Goal: Check status: Check status

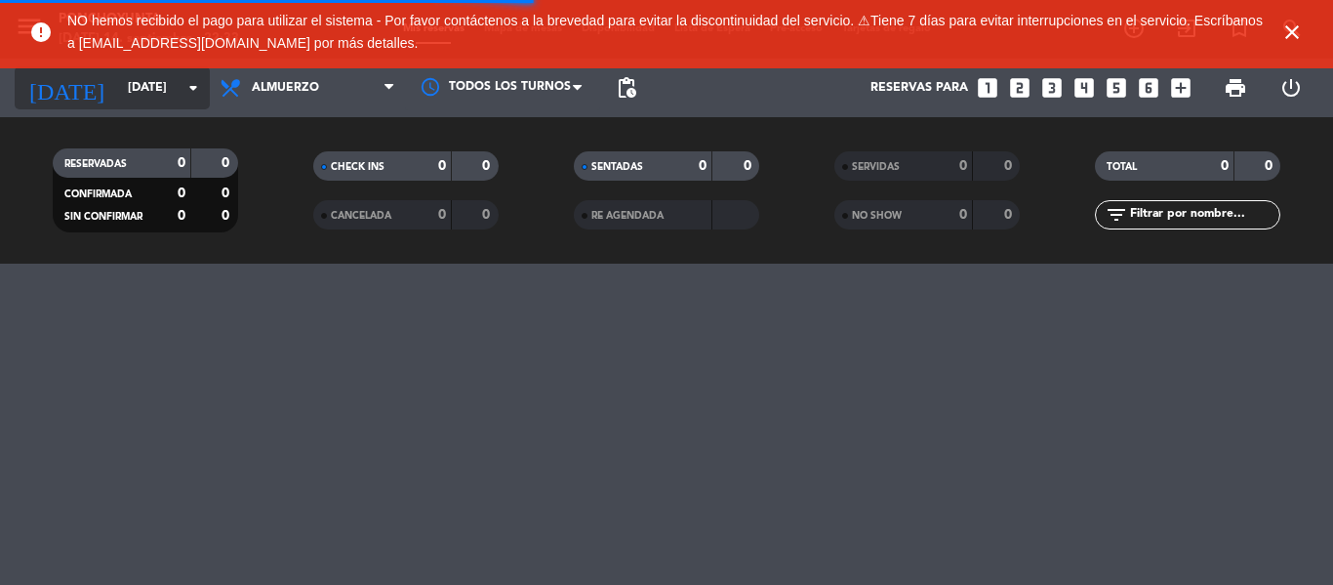
click at [160, 90] on input "[DATE]" at bounding box center [200, 87] width 165 height 33
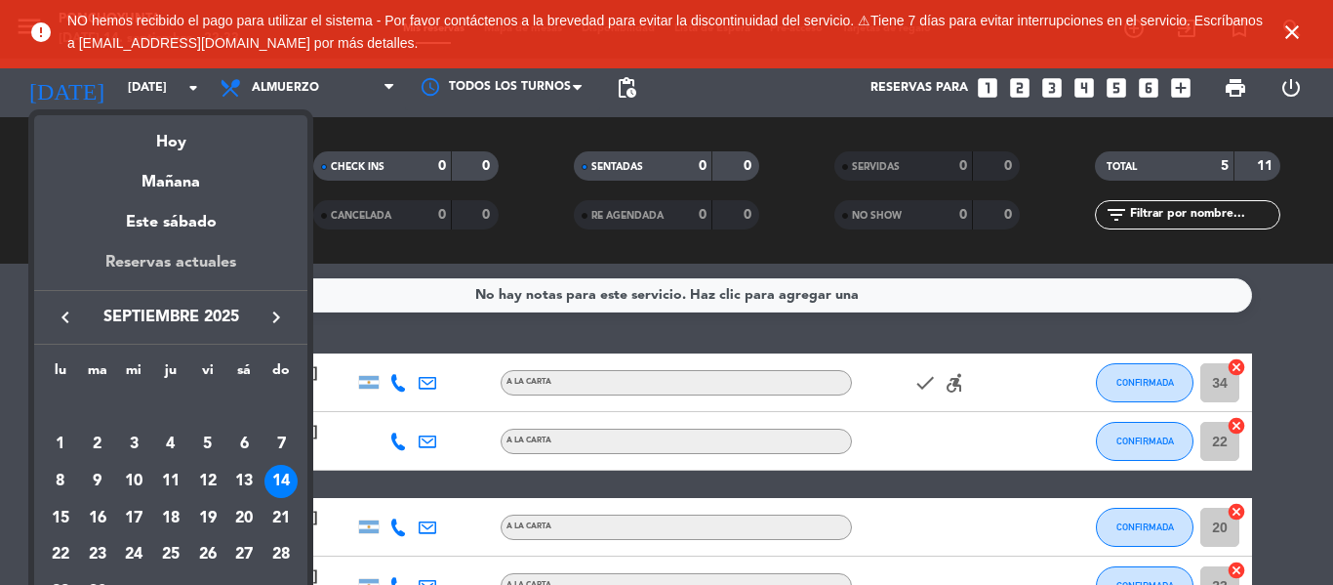
click at [202, 255] on div "Reservas actuales" at bounding box center [170, 270] width 273 height 40
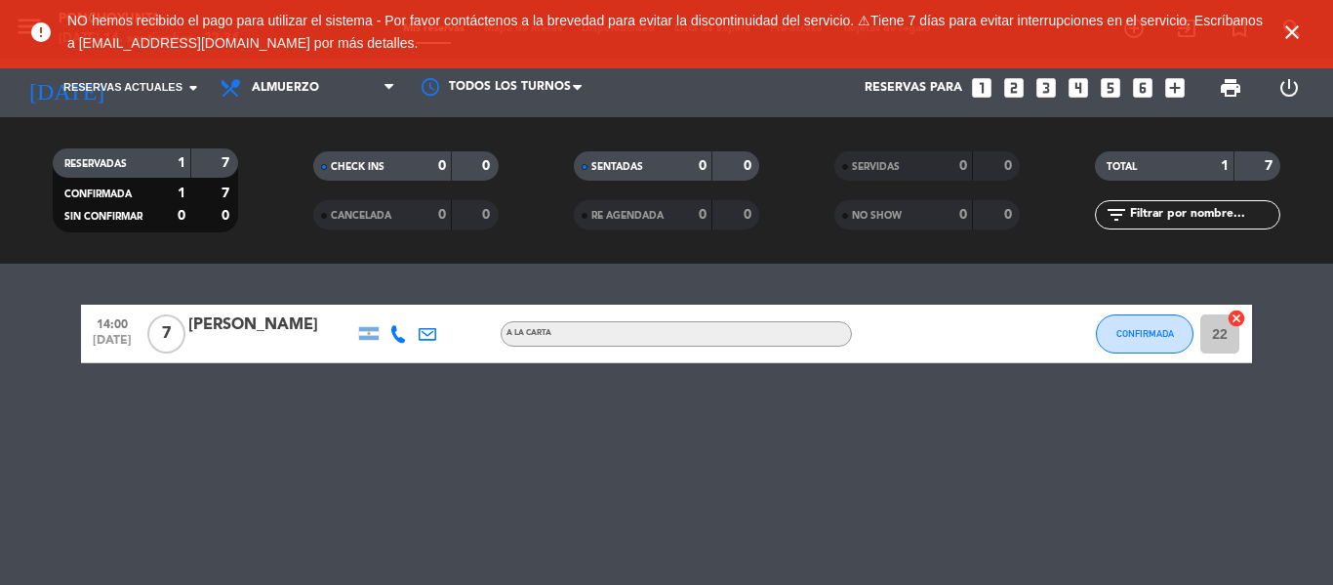
click at [633, 437] on div "14:00 [DATE] 7 [PERSON_NAME] A LA CARTA CONFIRMADA 22 cancel" at bounding box center [666, 423] width 1333 height 321
click at [1290, 37] on icon "close" at bounding box center [1291, 31] width 23 height 23
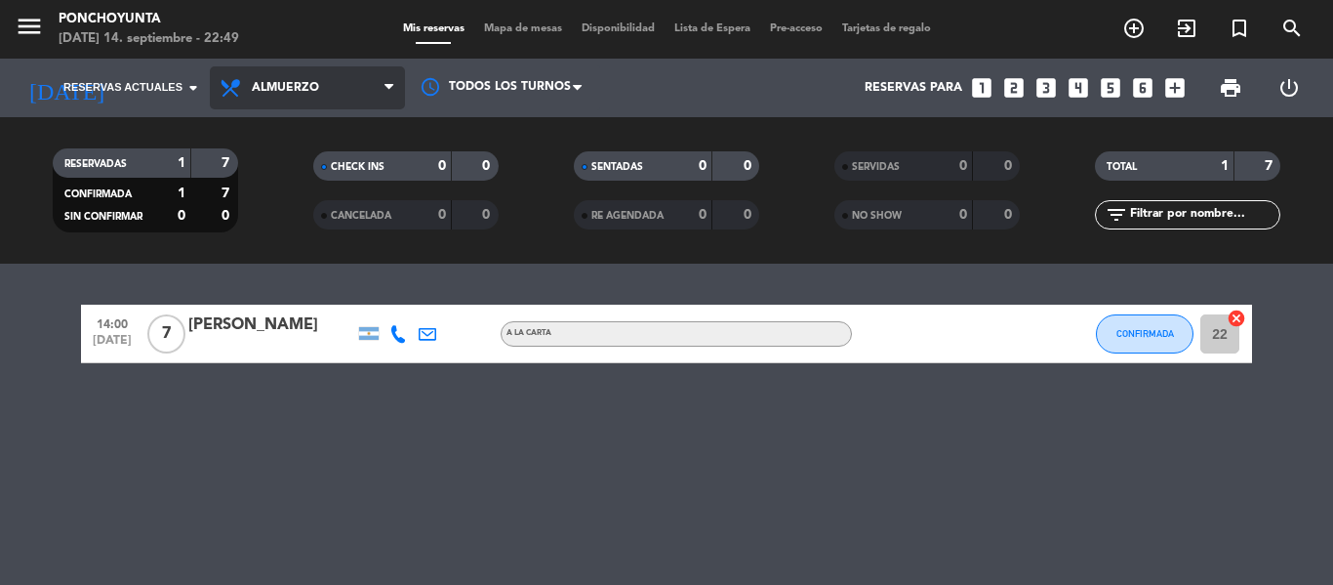
click at [280, 83] on span "Almuerzo" at bounding box center [285, 88] width 67 height 14
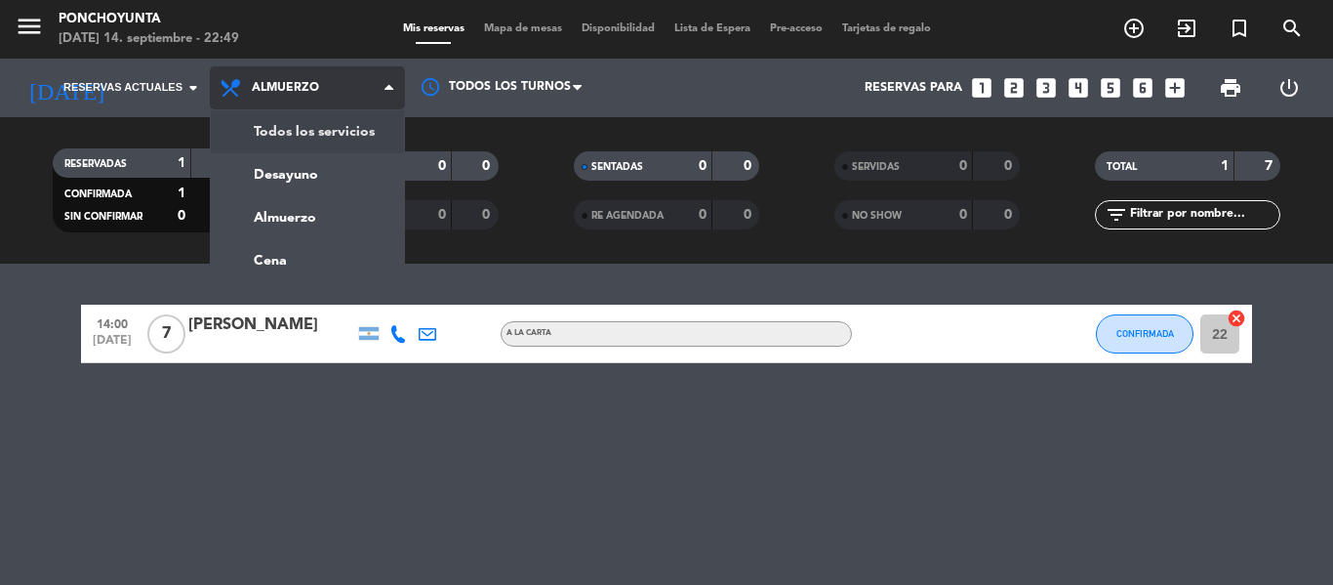
click at [282, 141] on div "menu Ponchoyunta [DATE] 14. septiembre - 22:49 Mis reservas Mapa de mesas Dispo…" at bounding box center [666, 131] width 1333 height 263
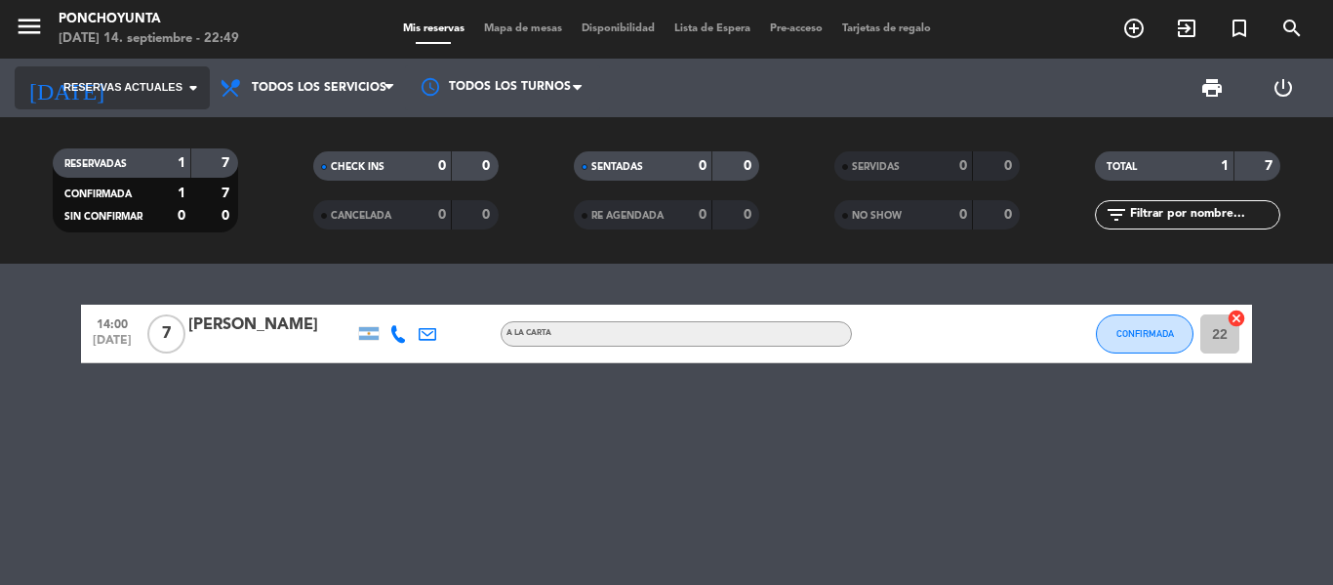
click at [180, 90] on span "Reservas actuales" at bounding box center [122, 88] width 119 height 18
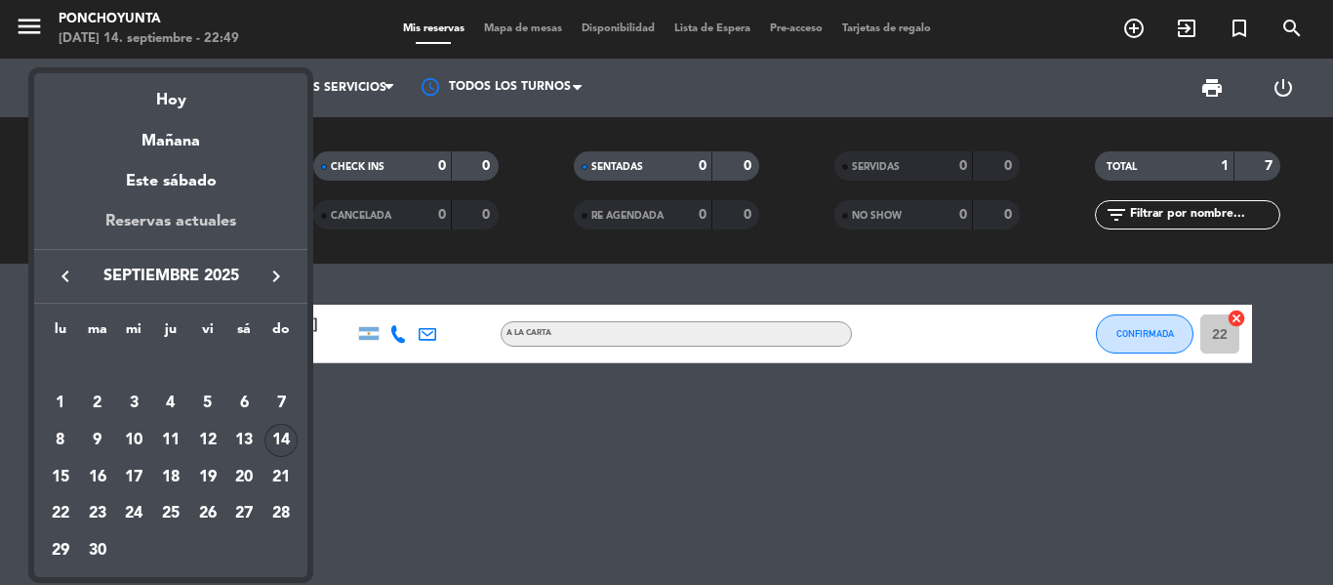
click at [156, 226] on div "Reservas actuales" at bounding box center [170, 229] width 273 height 40
